Goal: Book appointment/travel/reservation

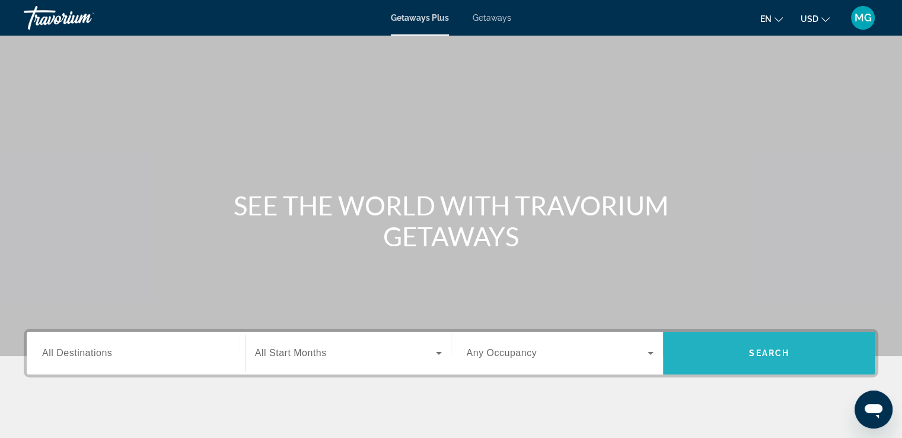
click at [759, 348] on span "Search" at bounding box center [769, 352] width 40 height 9
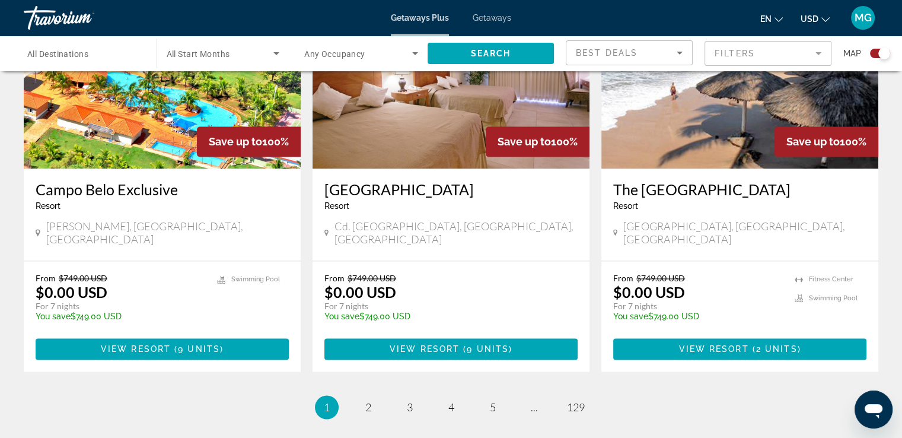
scroll to position [1770, 0]
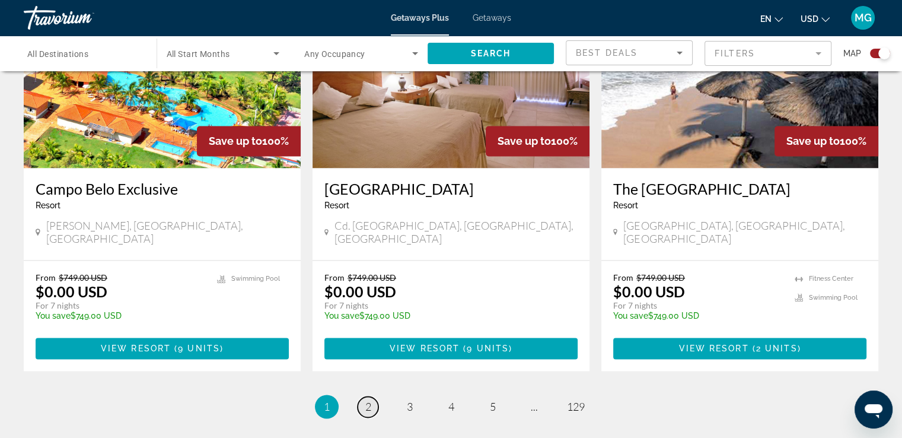
click at [365, 400] on span "2" at bounding box center [368, 406] width 6 height 13
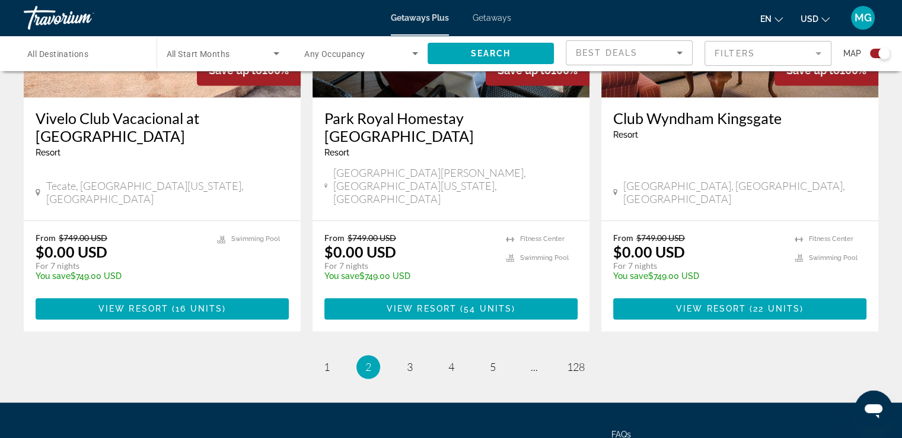
scroll to position [1866, 0]
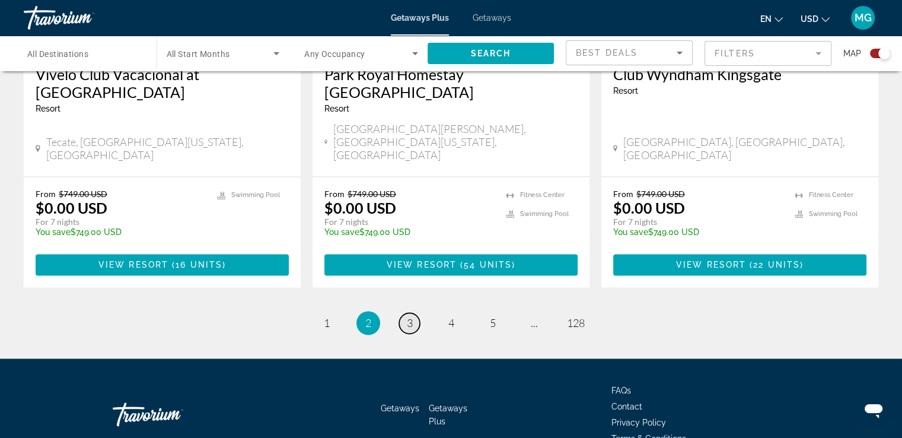
click at [408, 316] on span "3" at bounding box center [410, 322] width 6 height 13
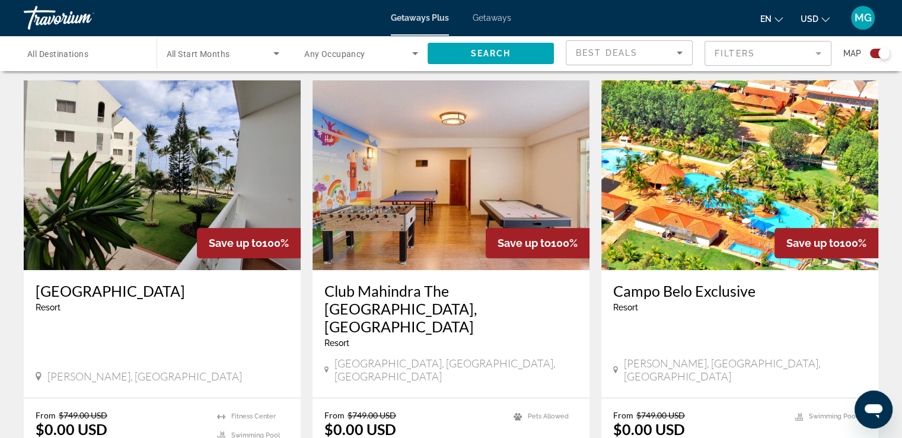
scroll to position [829, 0]
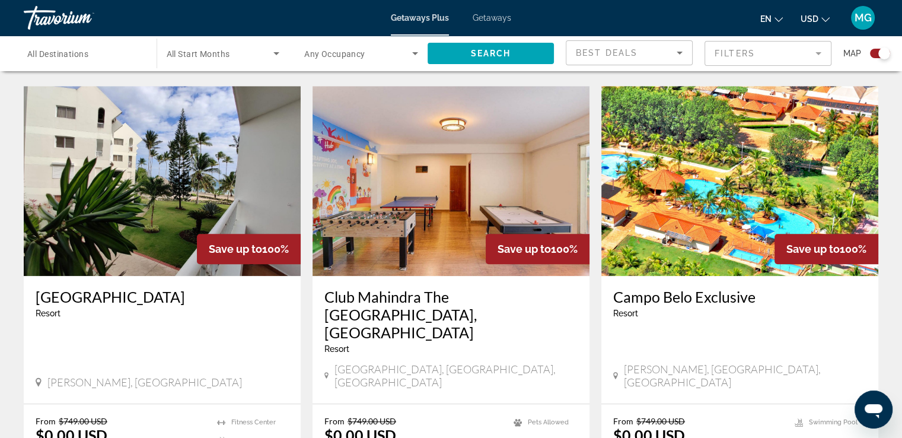
click at [168, 198] on img "Main content" at bounding box center [162, 181] width 277 height 190
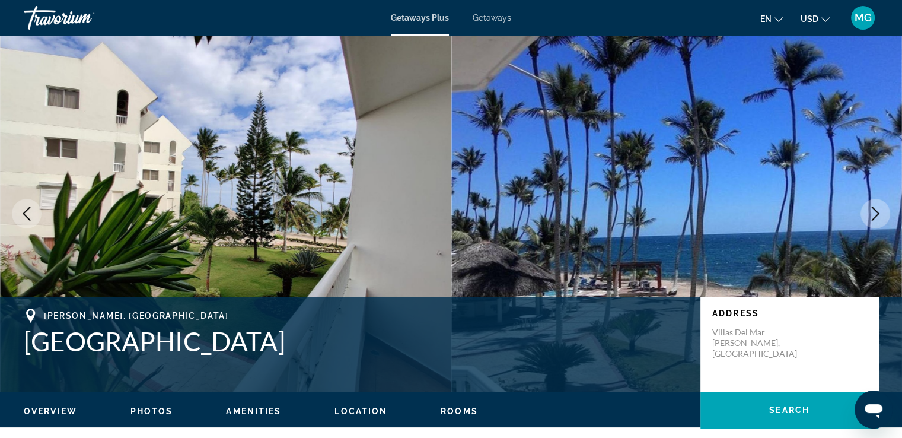
click at [872, 217] on icon "Next image" at bounding box center [876, 213] width 14 height 14
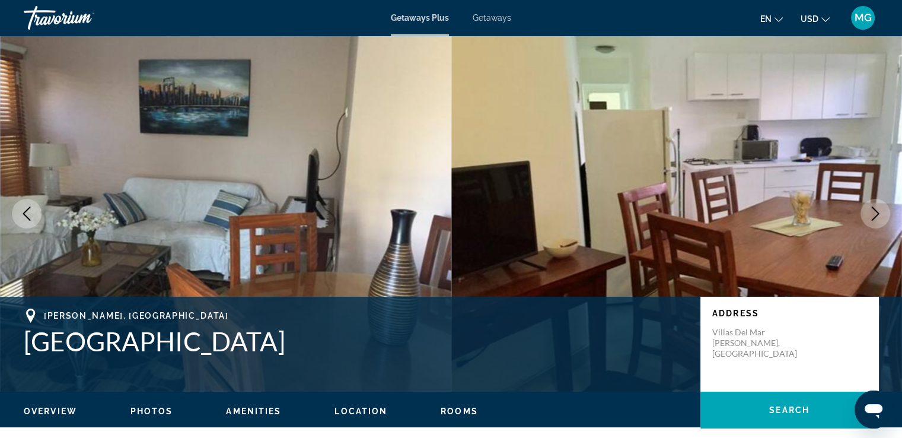
click at [872, 217] on icon "Next image" at bounding box center [876, 213] width 14 height 14
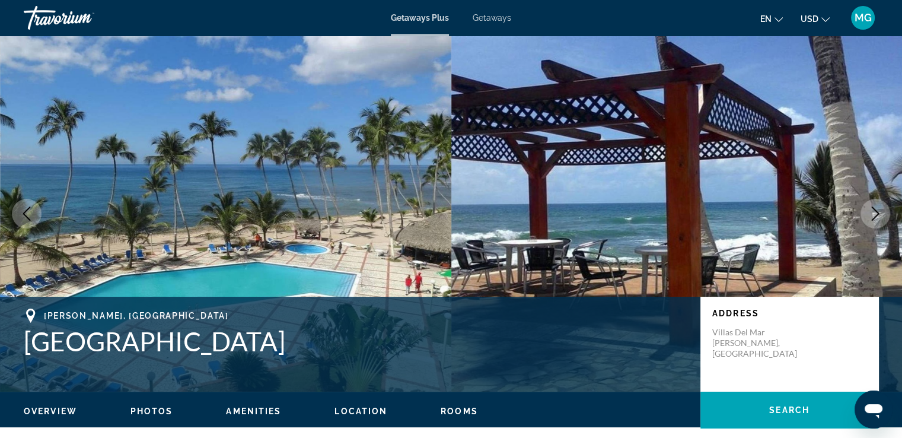
click at [872, 217] on icon "Next image" at bounding box center [876, 213] width 14 height 14
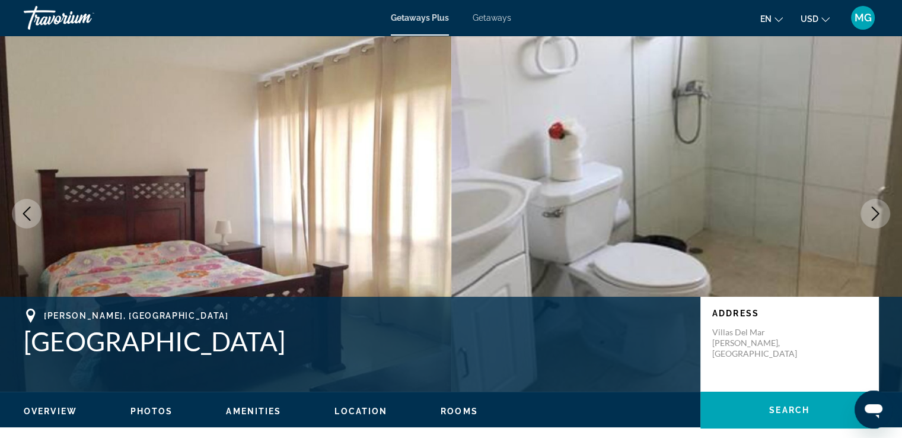
click at [872, 217] on icon "Next image" at bounding box center [876, 213] width 14 height 14
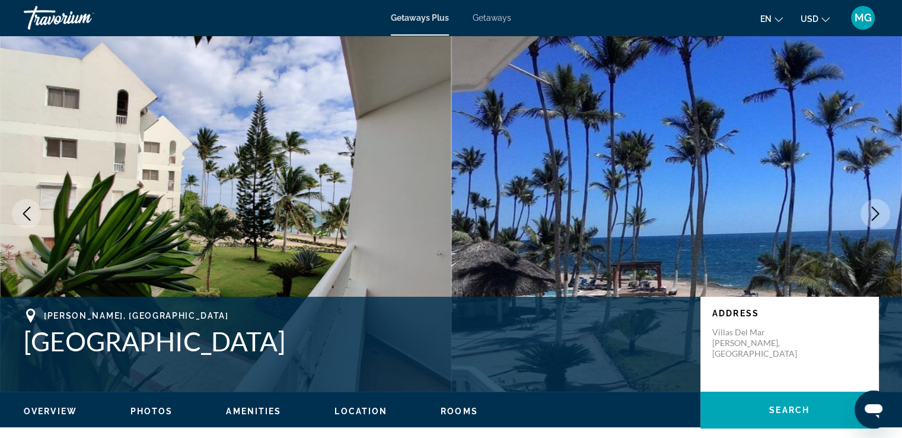
click at [872, 217] on icon "Next image" at bounding box center [876, 213] width 14 height 14
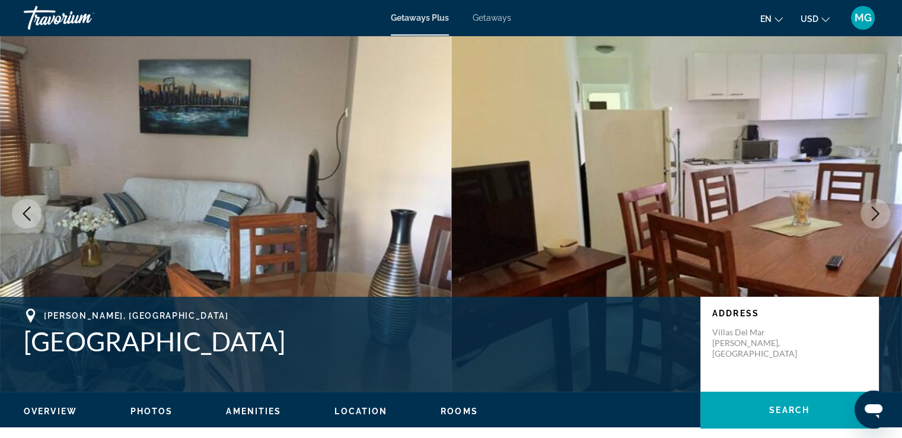
click at [21, 389] on div "[PERSON_NAME], [GEOGRAPHIC_DATA] Address [GEOGRAPHIC_DATA][PERSON_NAME], [GEOGR…" at bounding box center [451, 344] width 902 height 95
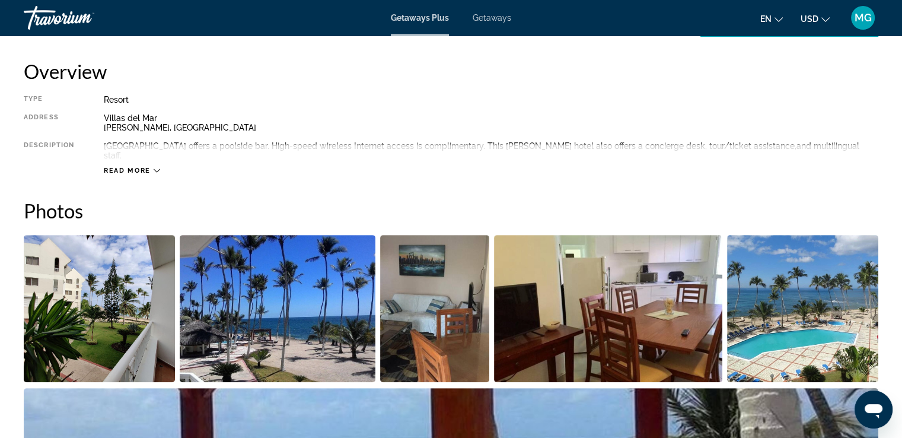
scroll to position [392, 0]
click at [157, 167] on icon "Main content" at bounding box center [157, 170] width 7 height 7
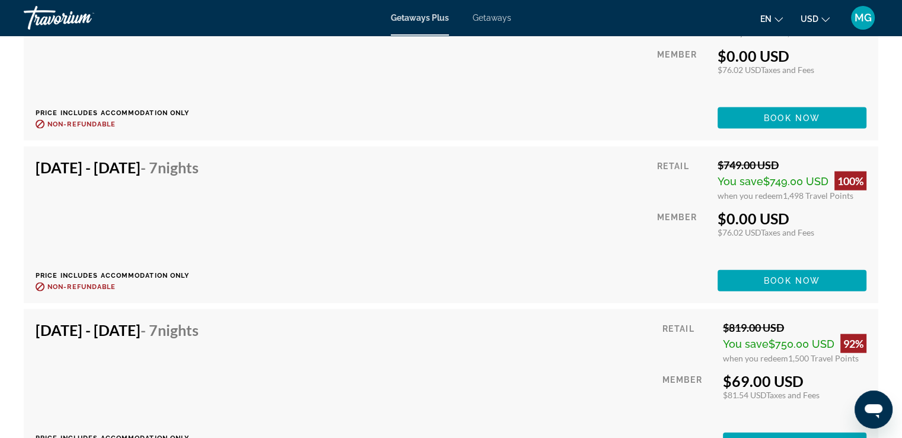
scroll to position [2603, 0]
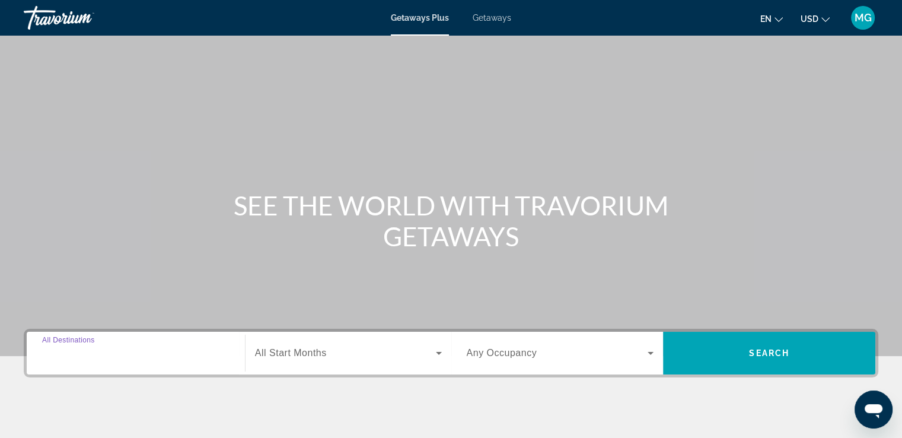
click at [179, 353] on input "Destination All Destinations" at bounding box center [135, 353] width 187 height 14
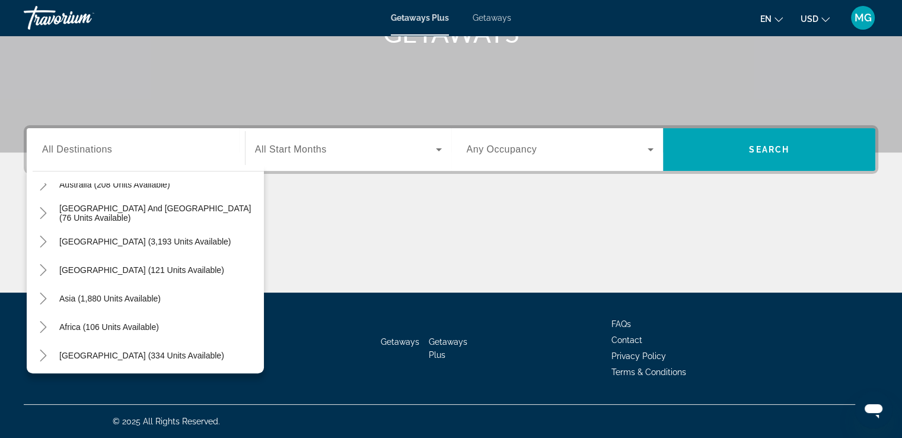
scroll to position [192, 0]
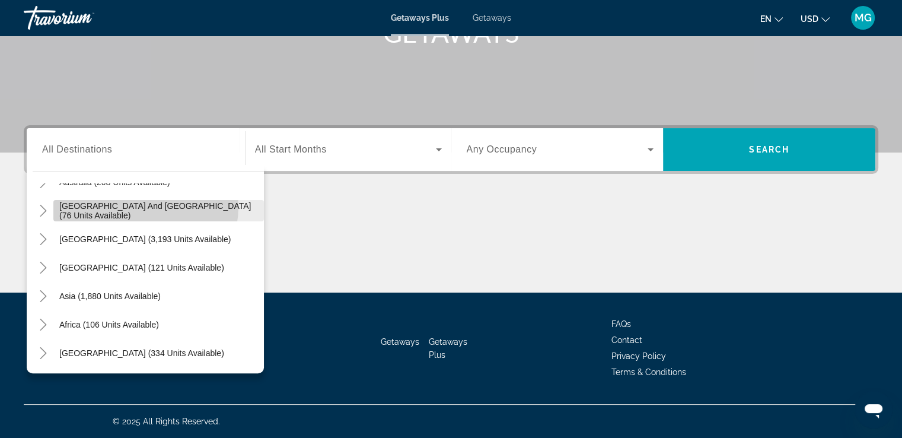
click at [140, 206] on span "South Pacific and Oceania (76 units available)" at bounding box center [158, 210] width 199 height 19
type input "**********"
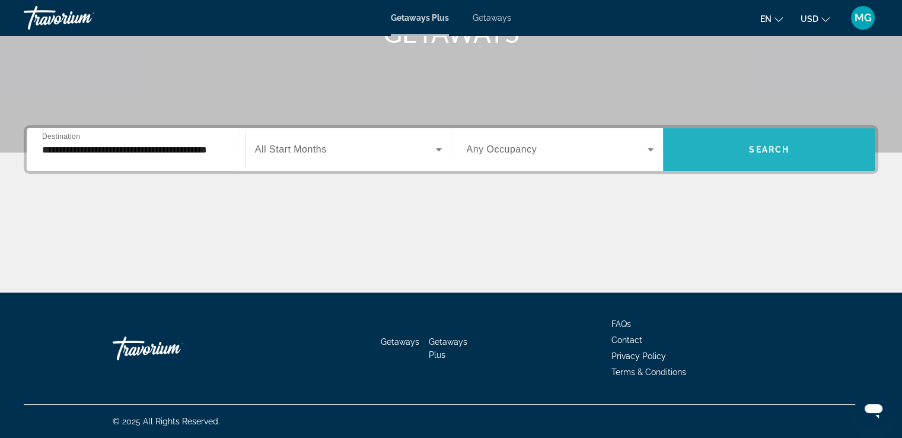
click at [761, 143] on span "Search widget" at bounding box center [769, 149] width 212 height 28
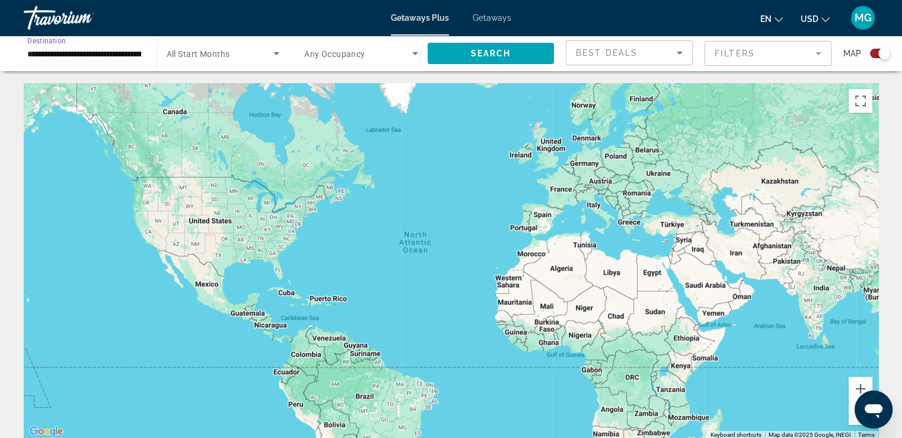
click at [135, 55] on input "**********" at bounding box center [84, 54] width 114 height 14
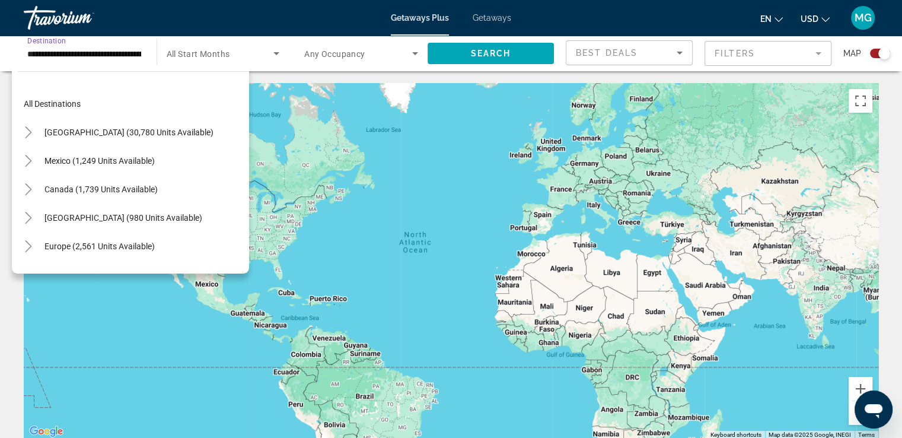
scroll to position [128, 0]
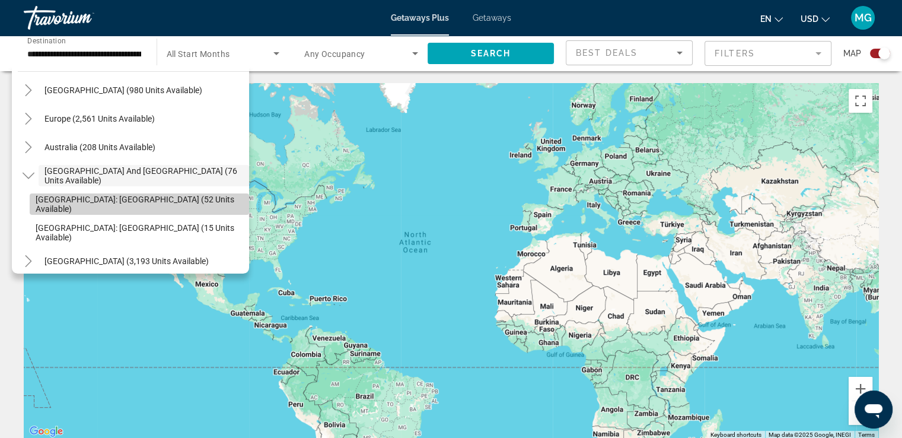
click at [163, 207] on span "New Zealand: North Island (52 units available)" at bounding box center [140, 204] width 208 height 19
type input "**********"
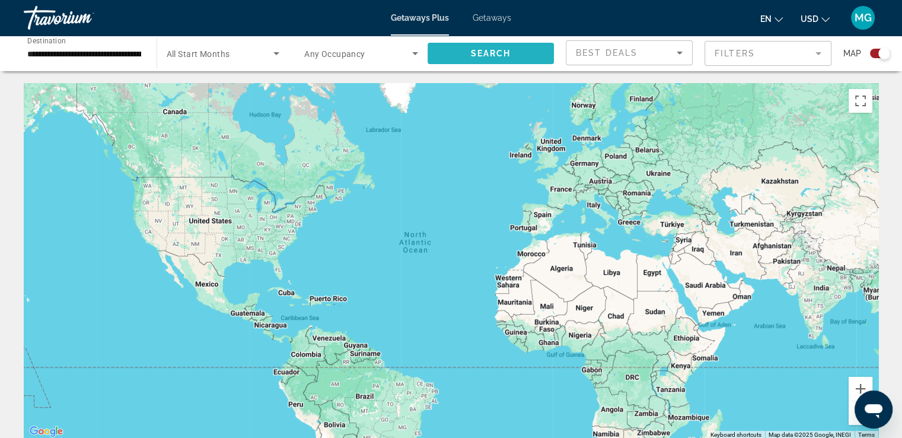
click at [503, 58] on span "Search" at bounding box center [490, 53] width 40 height 9
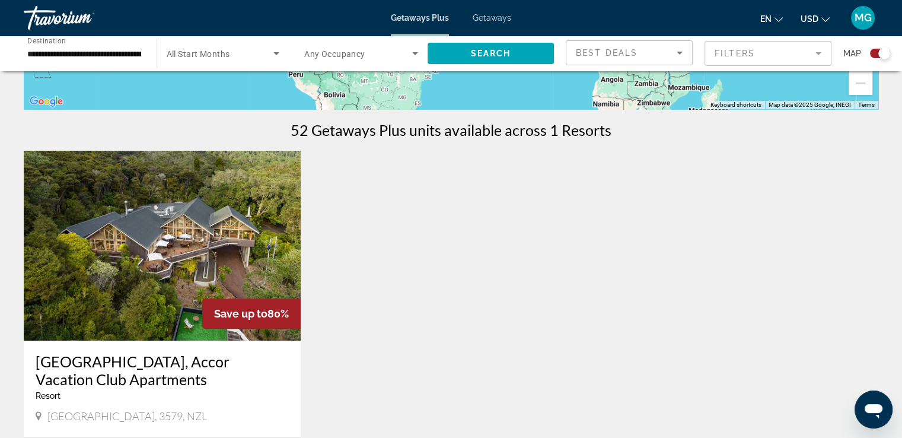
scroll to position [330, 0]
click at [142, 255] on img "Main content" at bounding box center [162, 245] width 277 height 190
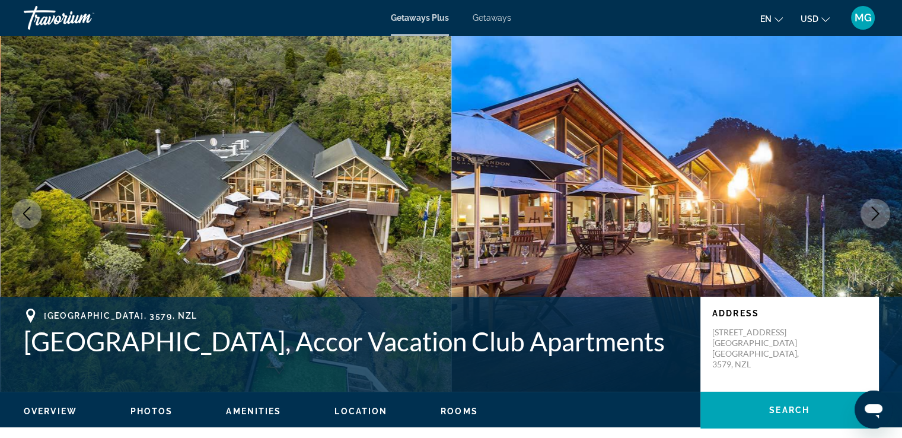
click at [870, 213] on icon "Next image" at bounding box center [876, 213] width 14 height 14
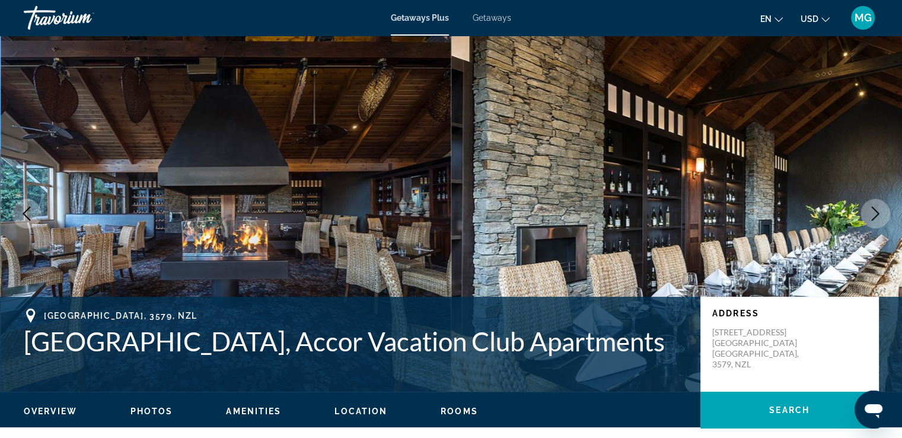
click at [870, 213] on icon "Next image" at bounding box center [876, 213] width 14 height 14
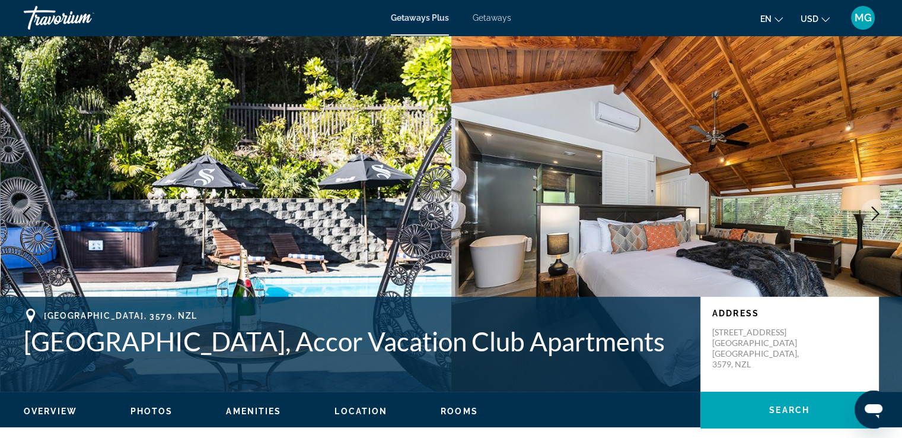
click at [870, 213] on icon "Next image" at bounding box center [876, 213] width 14 height 14
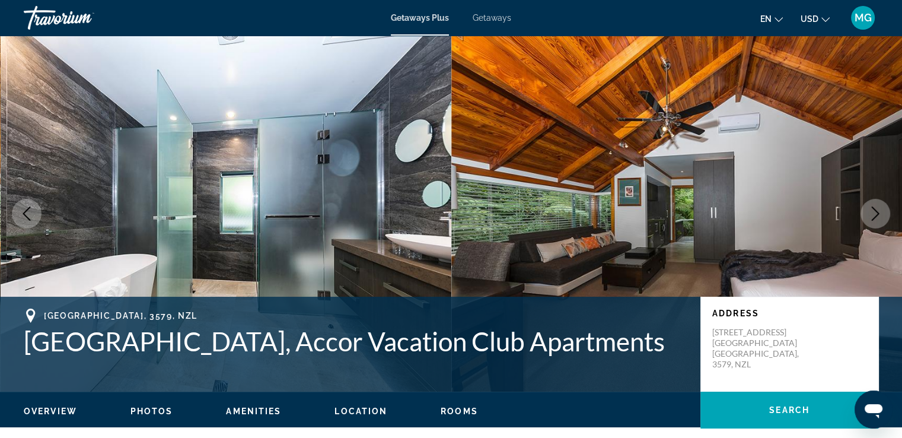
click at [870, 213] on icon "Next image" at bounding box center [876, 213] width 14 height 14
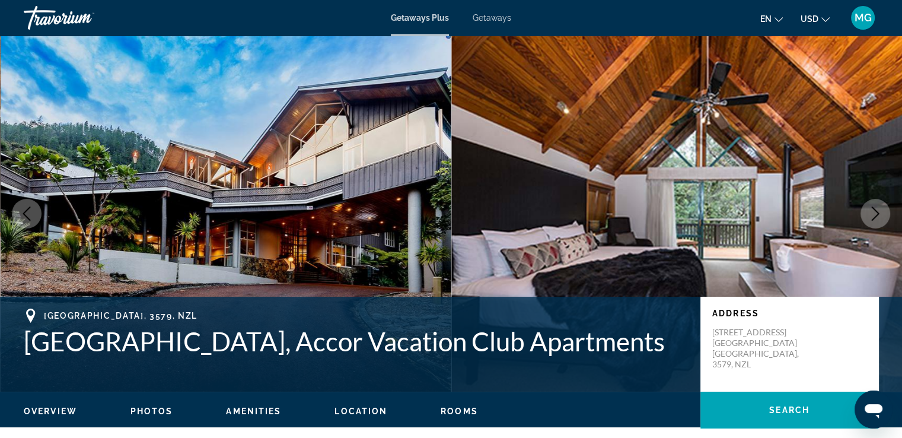
click at [870, 213] on icon "Next image" at bounding box center [876, 213] width 14 height 14
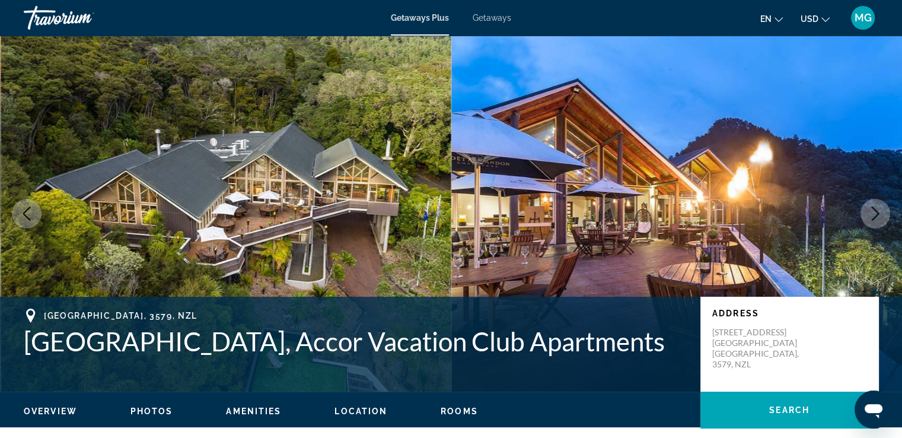
click at [870, 213] on icon "Next image" at bounding box center [876, 213] width 14 height 14
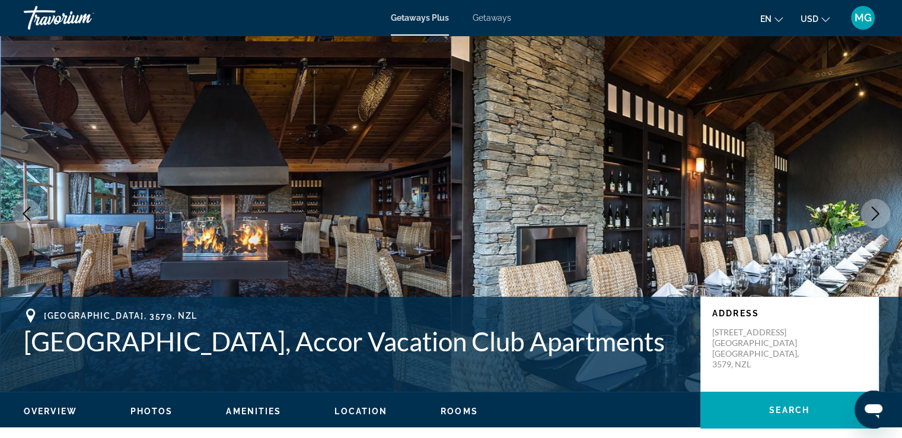
click at [870, 213] on icon "Next image" at bounding box center [876, 213] width 14 height 14
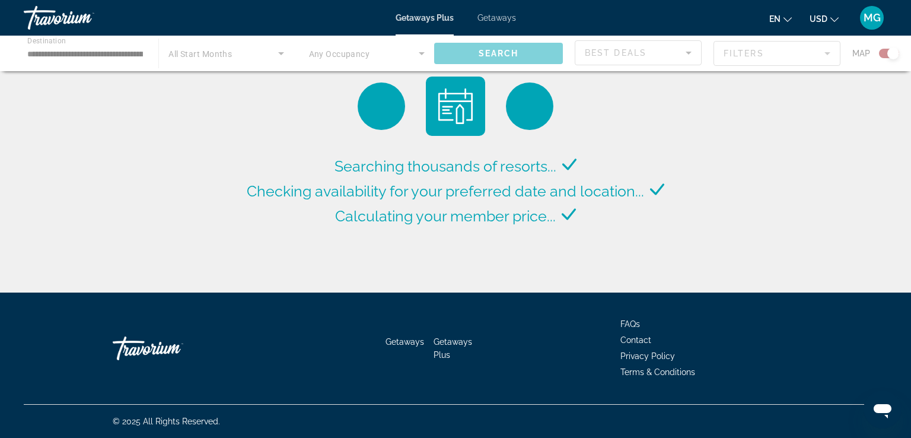
click at [137, 50] on div "Main content" at bounding box center [455, 54] width 911 height 36
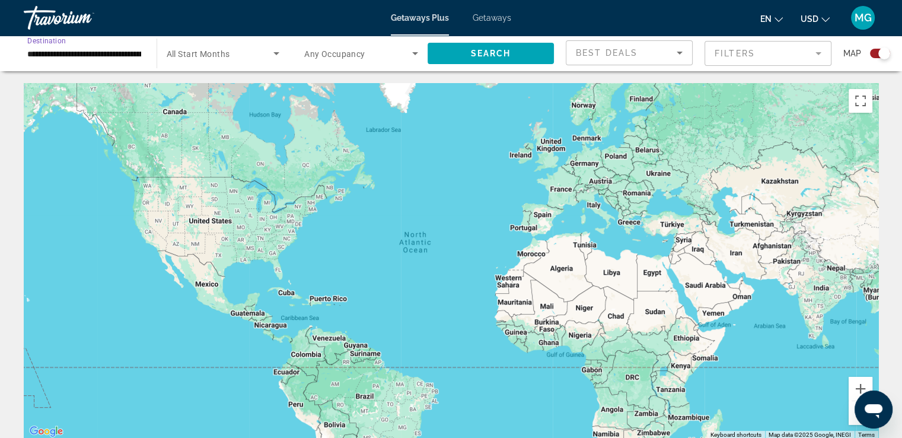
click at [90, 58] on input "**********" at bounding box center [84, 54] width 114 height 14
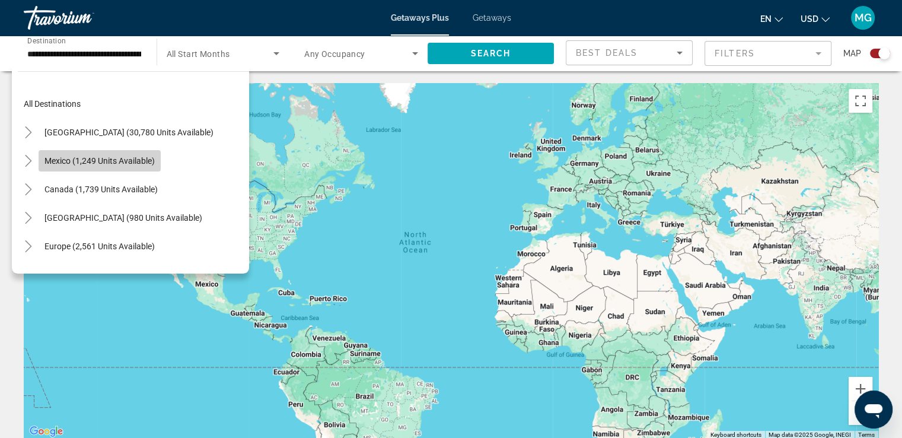
click at [126, 160] on span "Mexico (1,249 units available)" at bounding box center [99, 160] width 110 height 9
type input "**********"
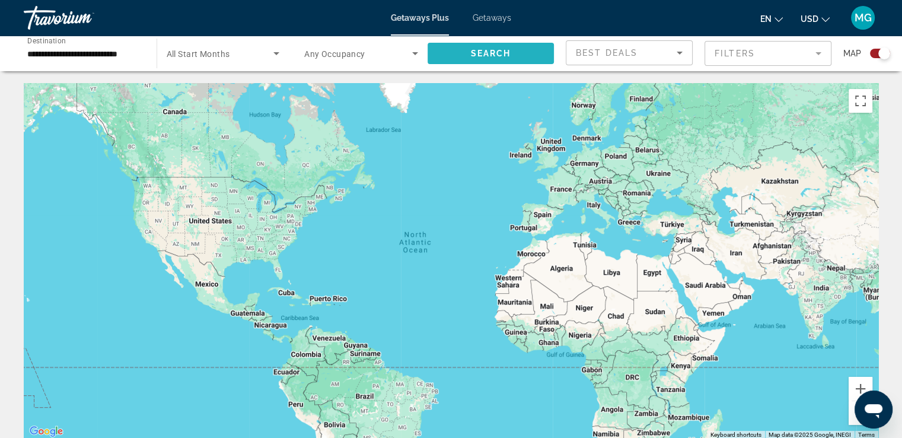
click at [485, 49] on span "Search" at bounding box center [490, 53] width 40 height 9
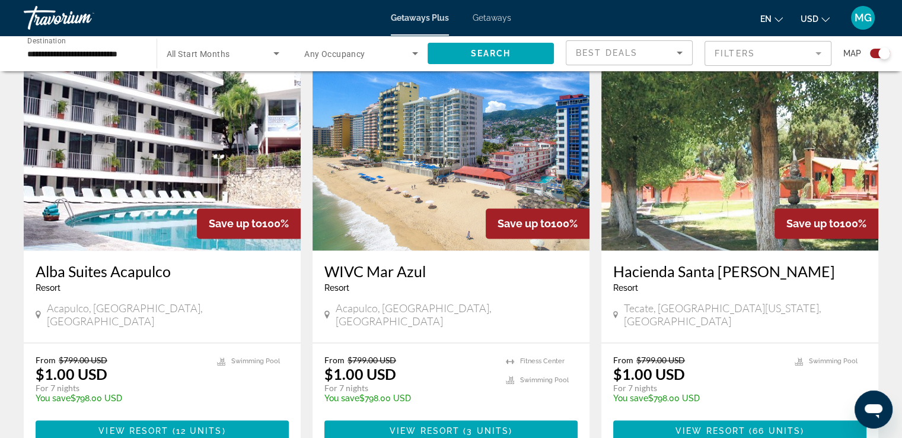
scroll to position [1776, 0]
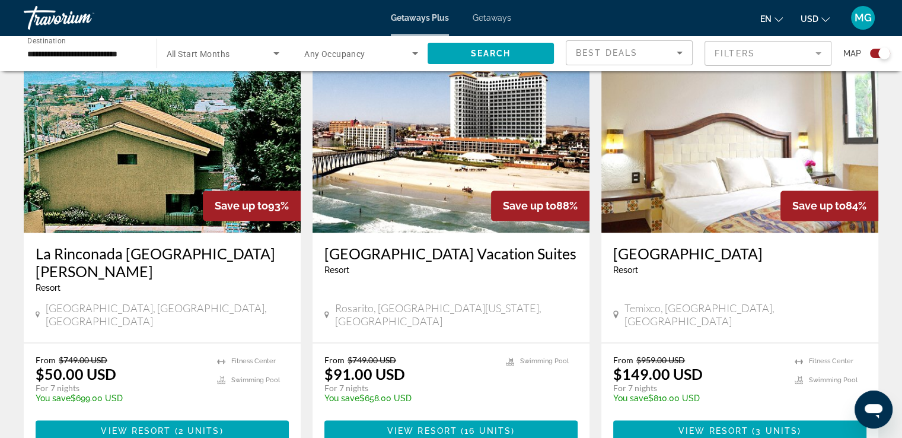
scroll to position [1757, 0]
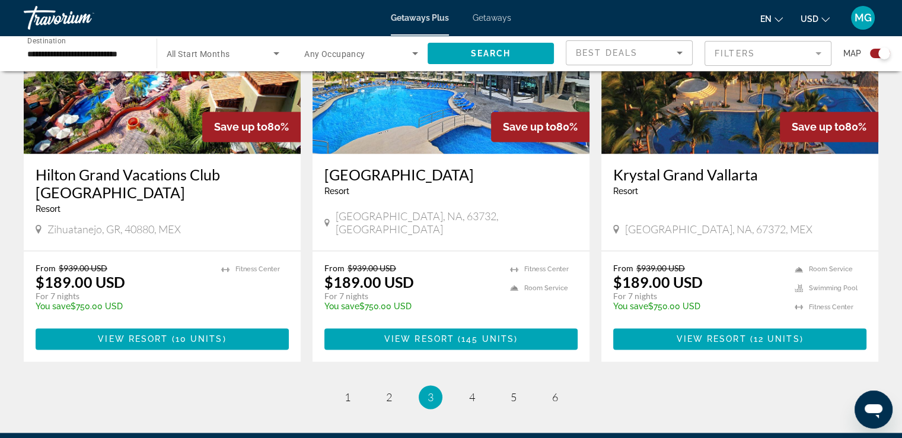
scroll to position [1776, 0]
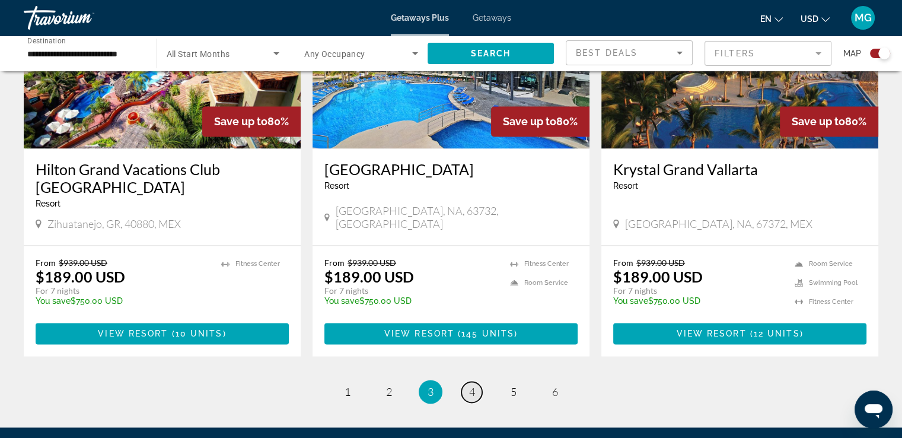
click at [472, 385] on span "4" at bounding box center [472, 391] width 6 height 13
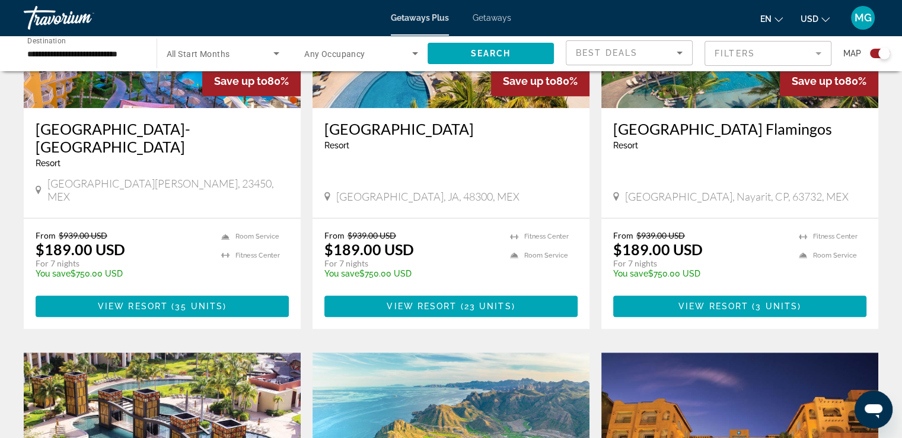
scroll to position [558, 0]
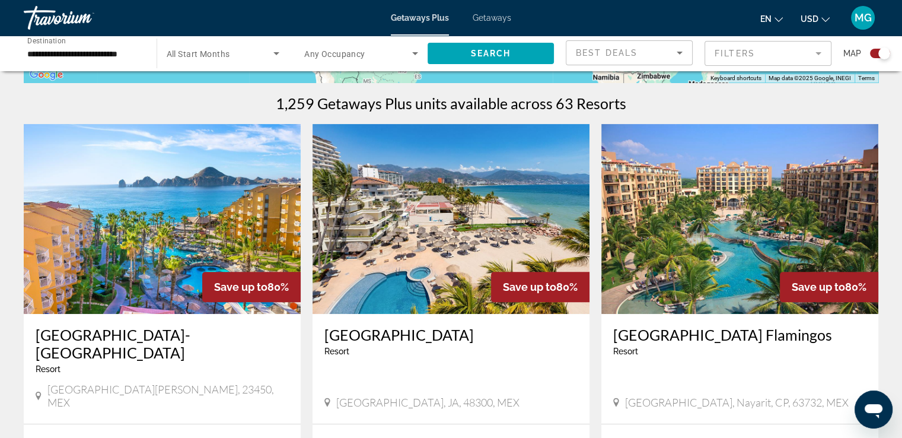
scroll to position [356, 0]
click at [682, 263] on img "Main content" at bounding box center [740, 220] width 277 height 190
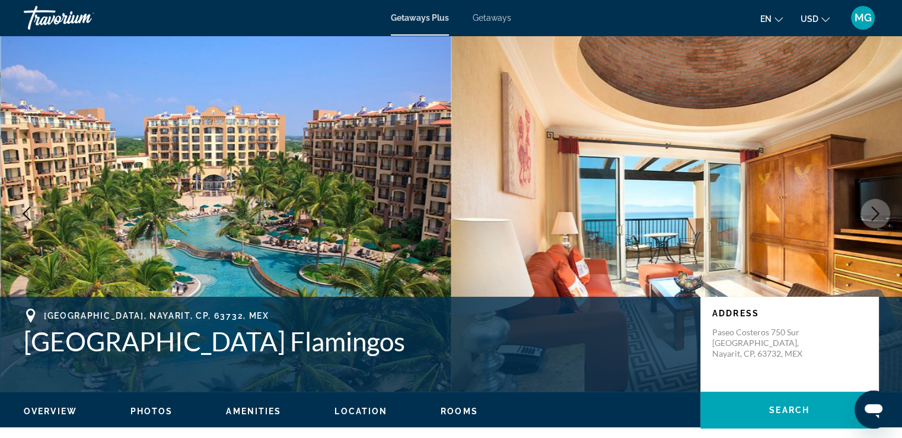
click at [873, 213] on icon "Next image" at bounding box center [876, 213] width 14 height 14
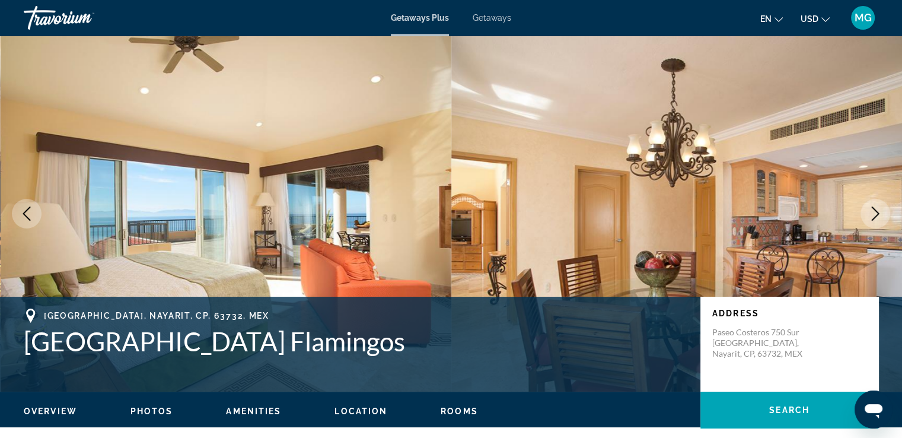
click at [873, 213] on icon "Next image" at bounding box center [876, 213] width 14 height 14
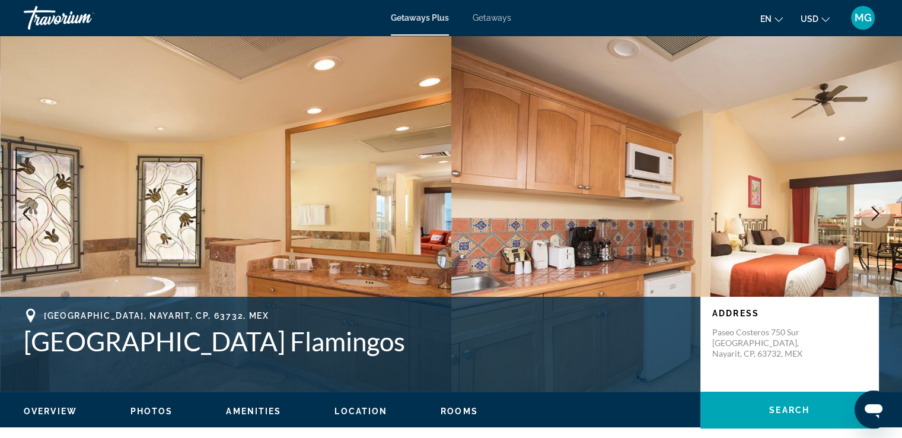
click at [873, 213] on icon "Next image" at bounding box center [876, 213] width 14 height 14
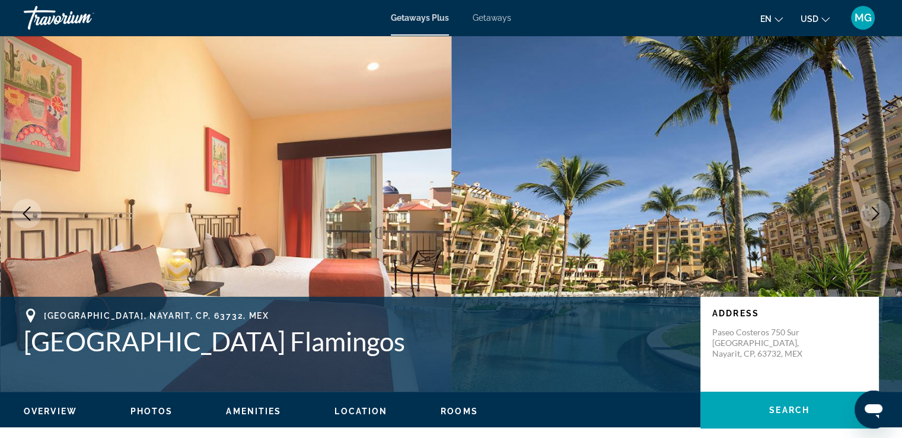
click at [873, 213] on icon "Next image" at bounding box center [876, 213] width 14 height 14
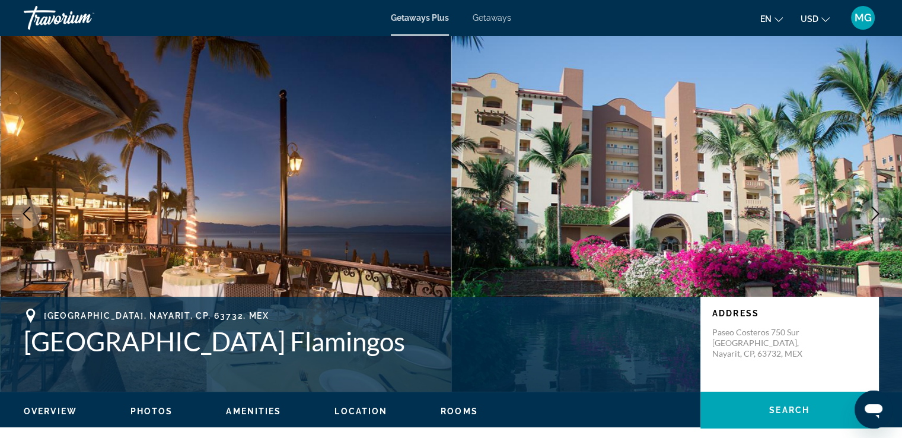
click at [873, 213] on icon "Next image" at bounding box center [876, 213] width 14 height 14
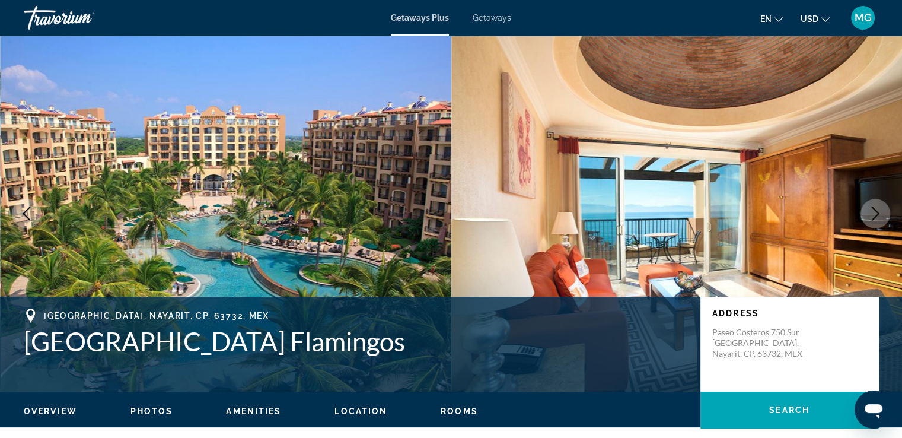
click at [873, 213] on icon "Next image" at bounding box center [876, 213] width 14 height 14
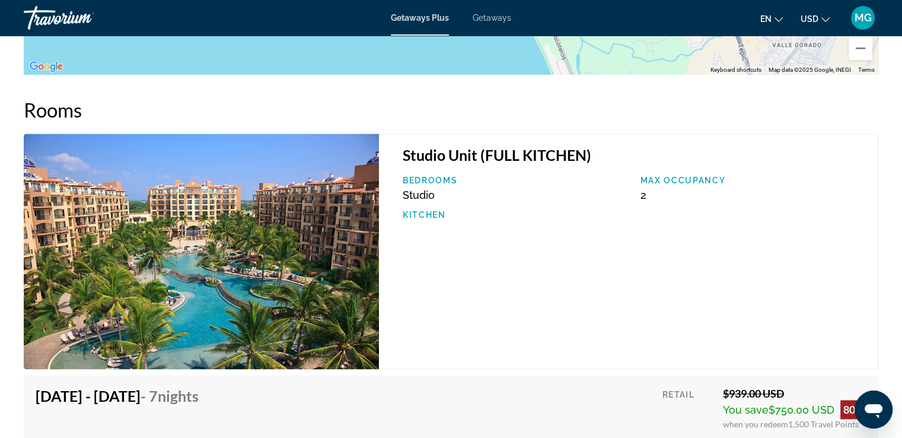
scroll to position [1570, 0]
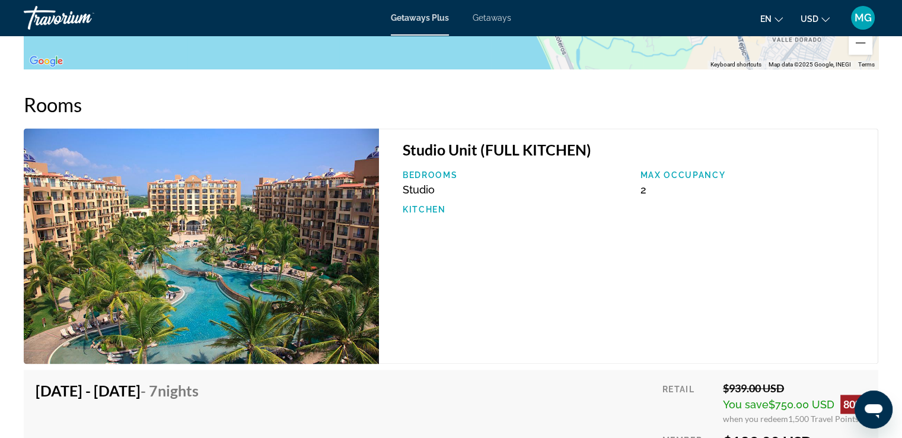
click at [644, 183] on span "2" at bounding box center [643, 189] width 6 height 12
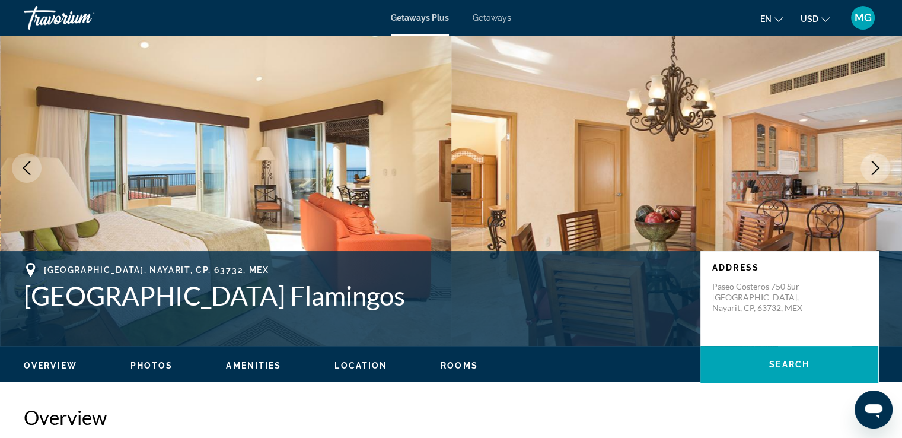
scroll to position [0, 0]
